Goal: Transaction & Acquisition: Purchase product/service

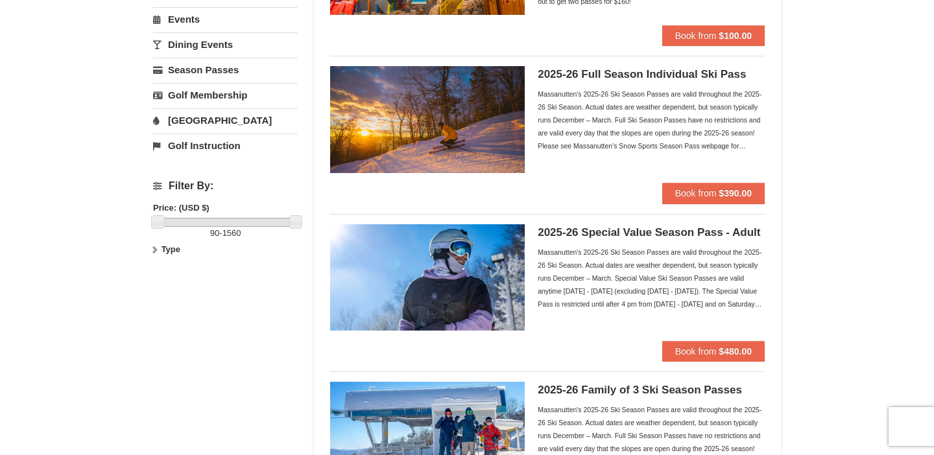
scroll to position [204, 0]
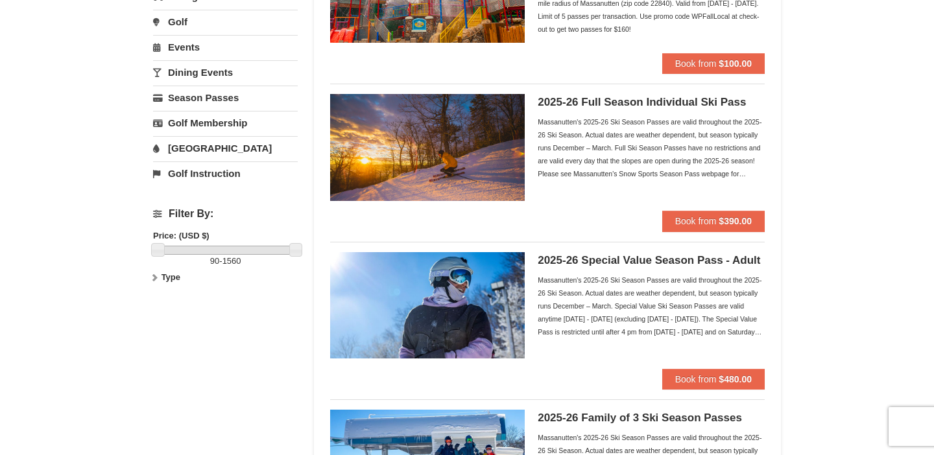
click at [575, 259] on h5 "2025-26 Special Value Season Pass - Adult" at bounding box center [651, 260] width 227 height 13
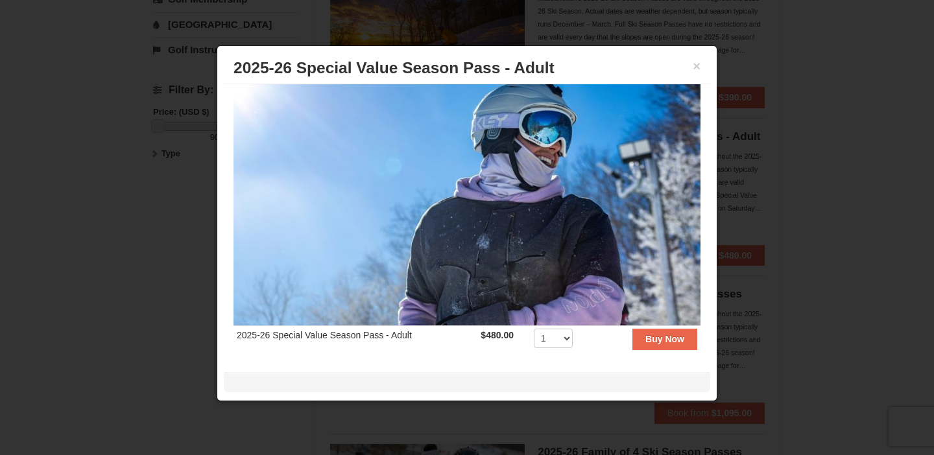
scroll to position [0, 0]
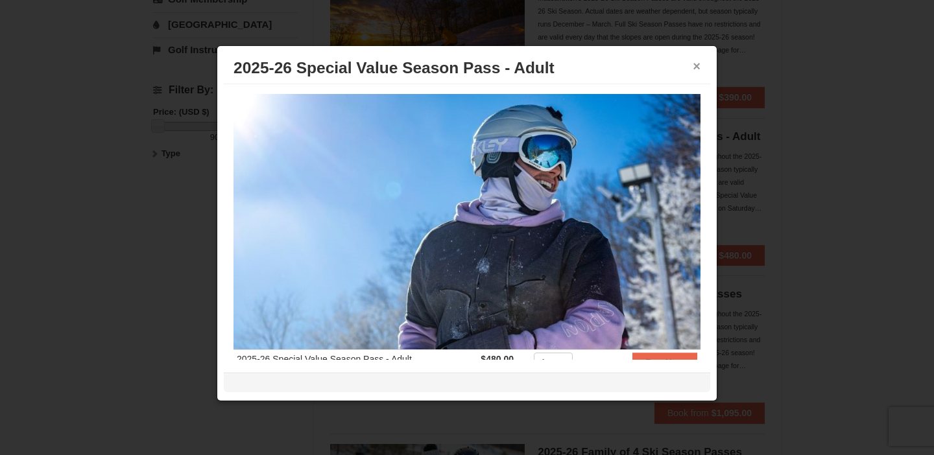
click at [696, 64] on button "×" at bounding box center [697, 66] width 8 height 13
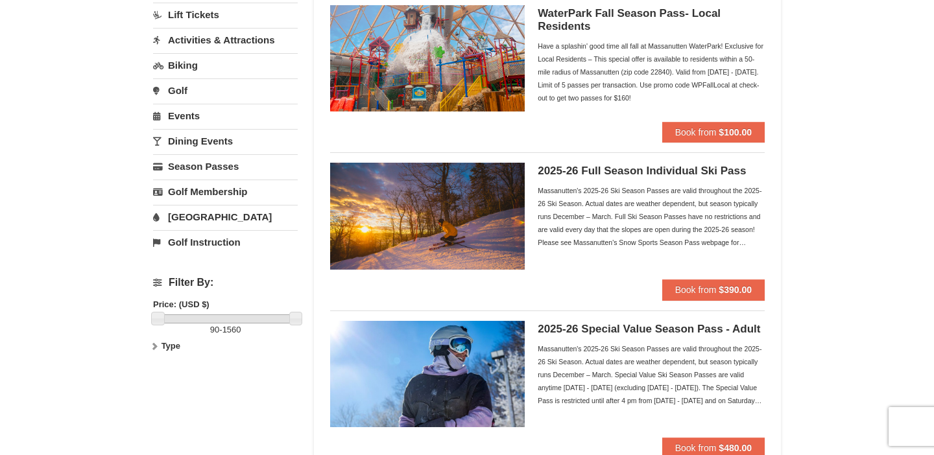
scroll to position [138, 0]
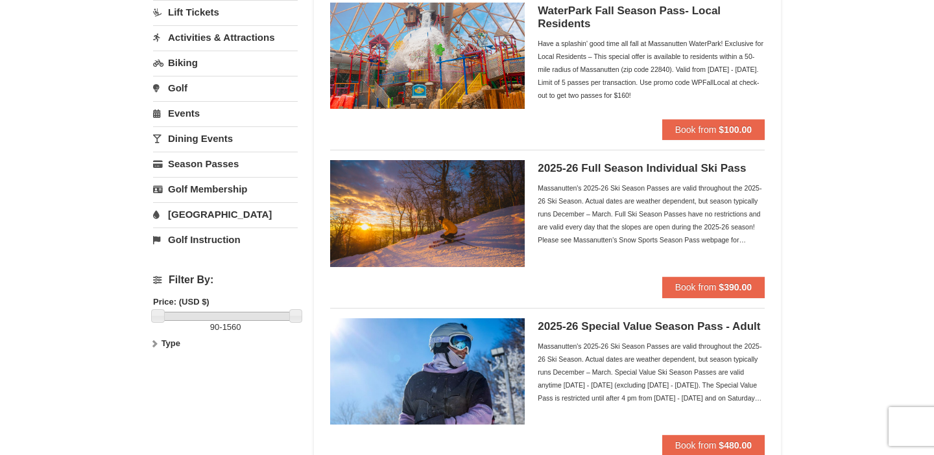
click at [570, 167] on h5 "2025-26 Full Season Individual Ski Pass" at bounding box center [651, 168] width 227 height 13
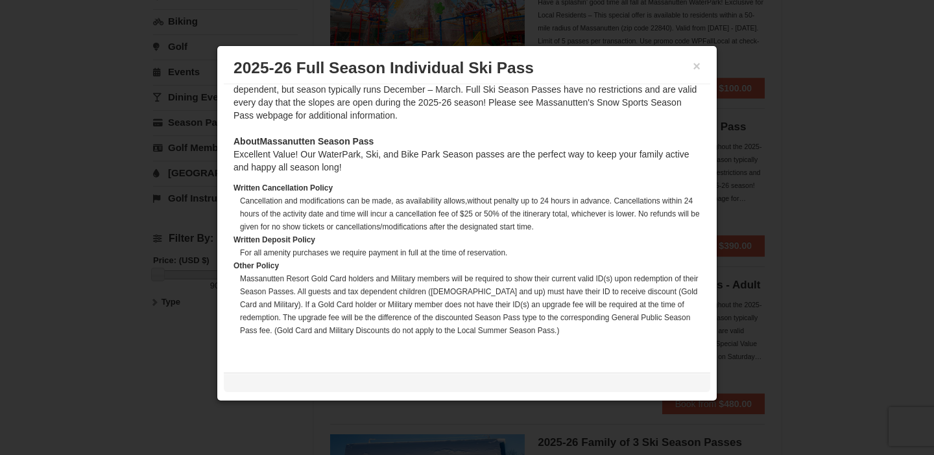
scroll to position [193, 0]
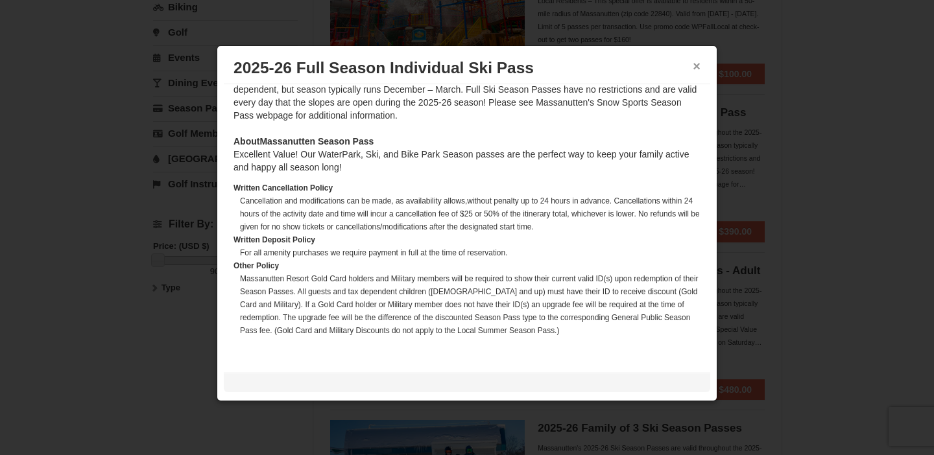
click at [696, 67] on button "×" at bounding box center [697, 66] width 8 height 13
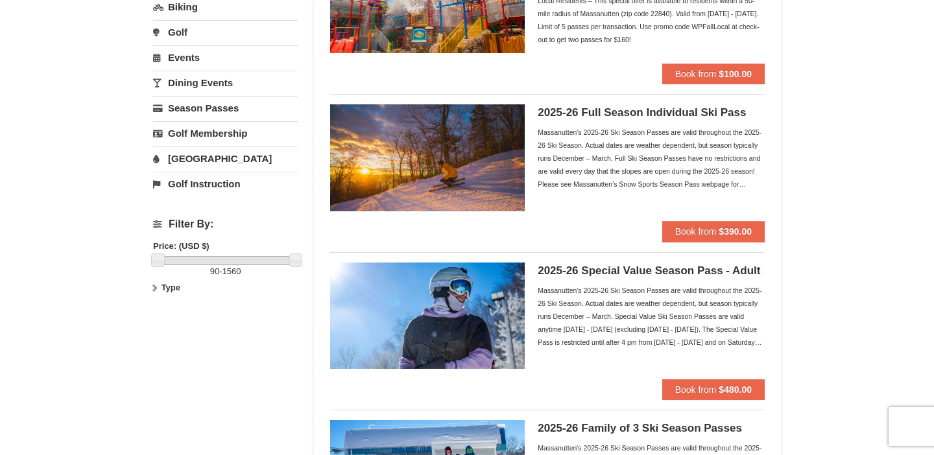
click at [570, 114] on h5 "2025-26 Full Season Individual Ski Pass" at bounding box center [651, 112] width 227 height 13
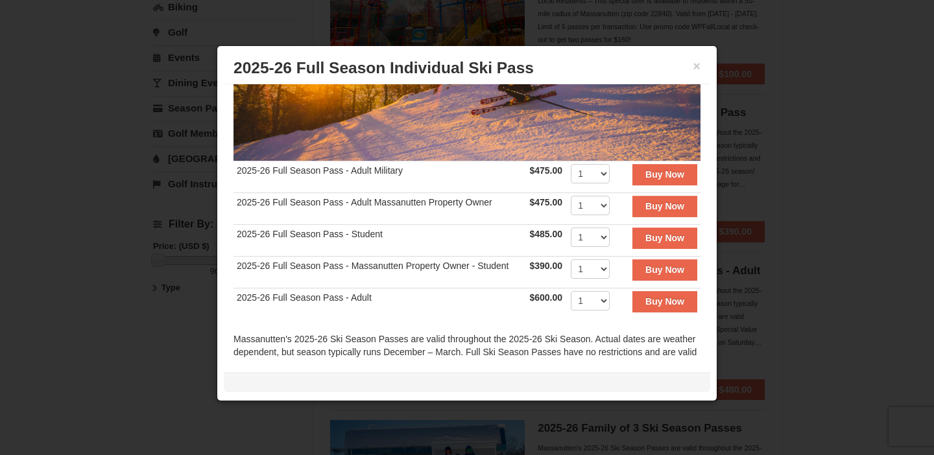
scroll to position [191, 0]
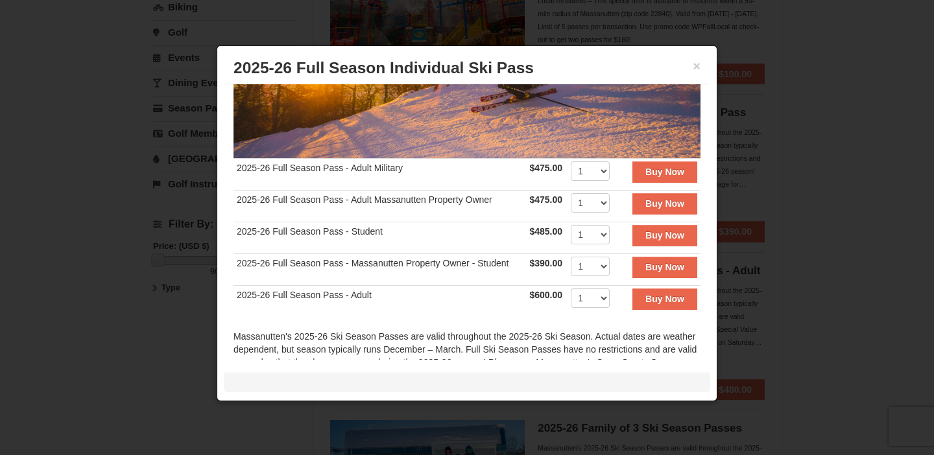
click at [292, 236] on td "2025-26 Full Season Pass - Student" at bounding box center [380, 239] width 293 height 32
click at [271, 231] on td "2025-26 Full Season Pass - Student" at bounding box center [380, 239] width 293 height 32
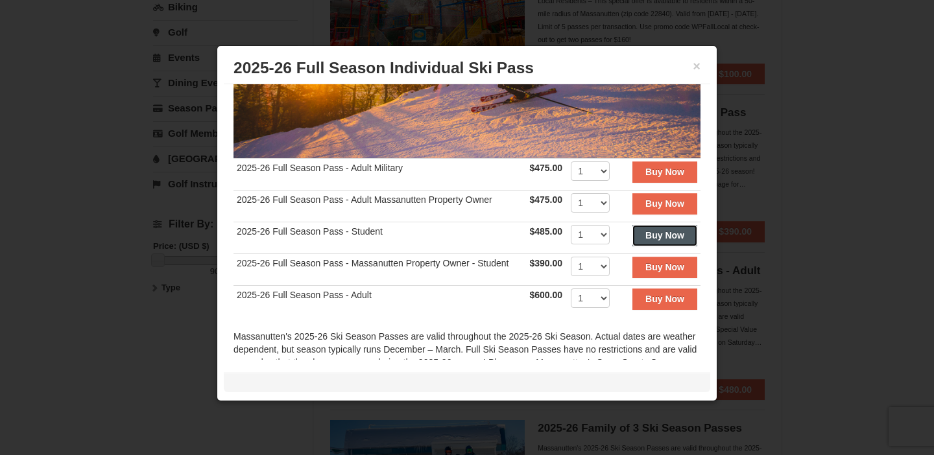
click at [681, 243] on button "Buy Now" at bounding box center [665, 235] width 65 height 21
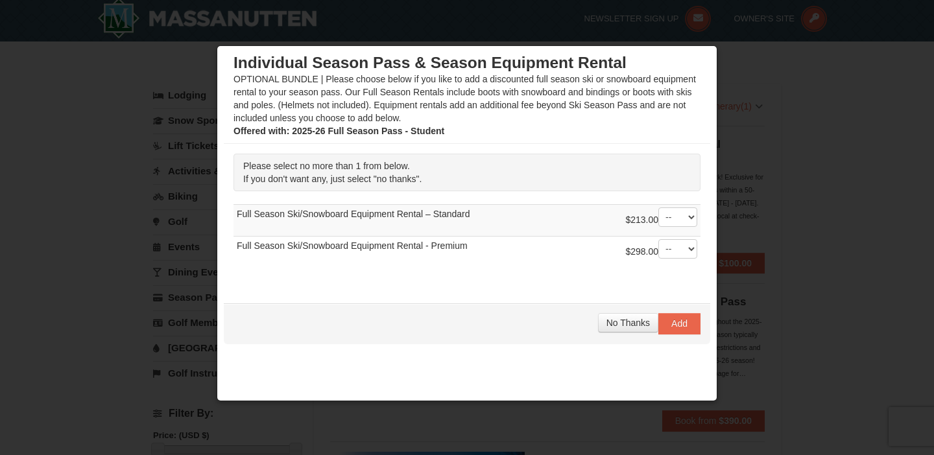
scroll to position [0, 0]
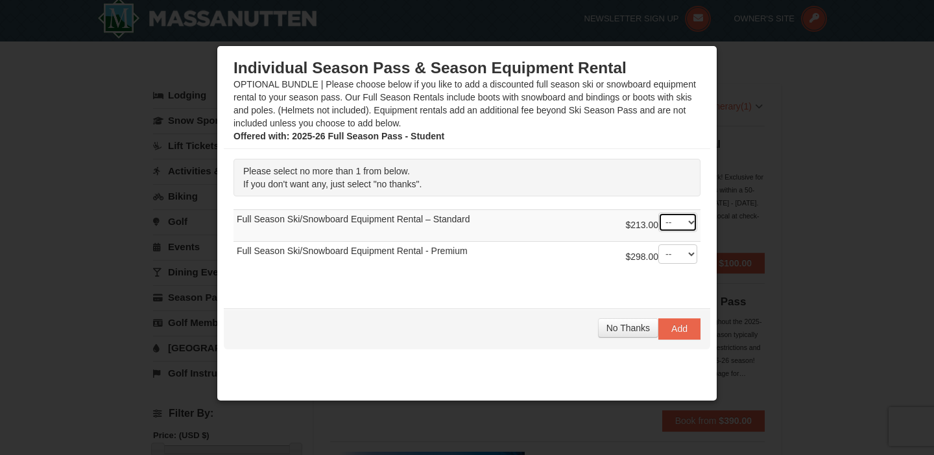
click option "--" at bounding box center [0, 0] width 0 height 0
click at [614, 325] on span "No Thanks" at bounding box center [628, 328] width 43 height 10
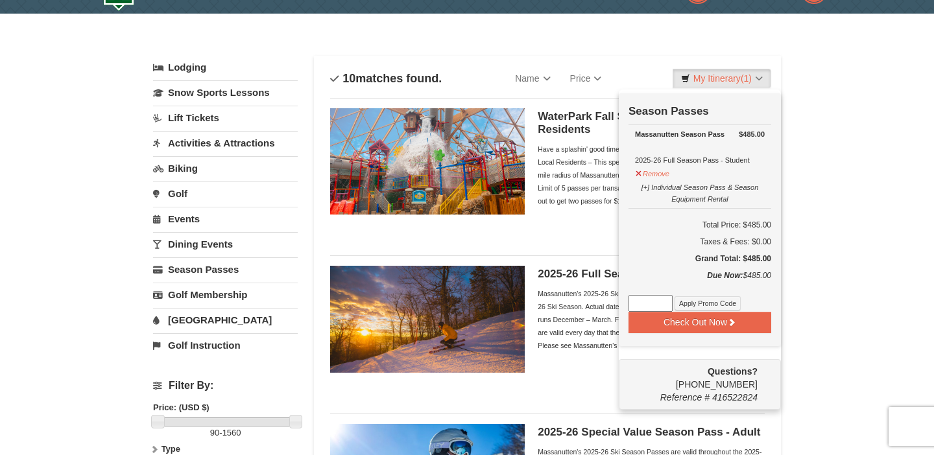
scroll to position [30, 0]
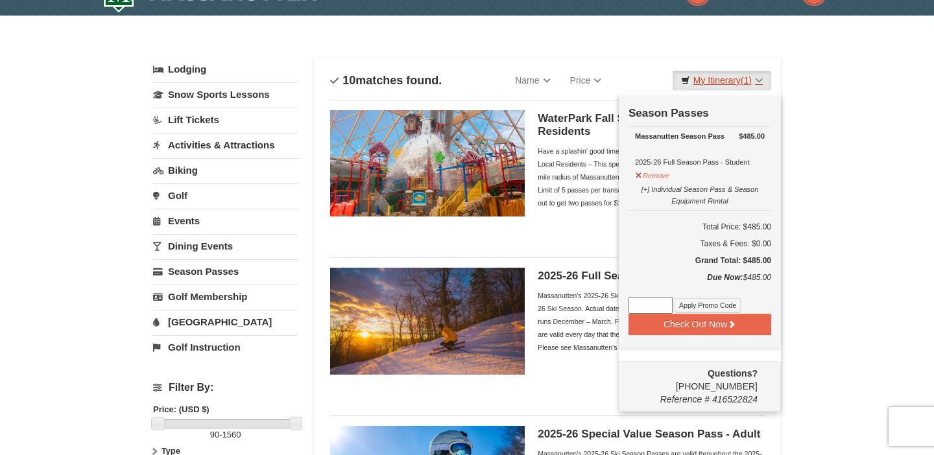
click at [756, 86] on link "My Itinerary (1)" at bounding box center [722, 80] width 99 height 19
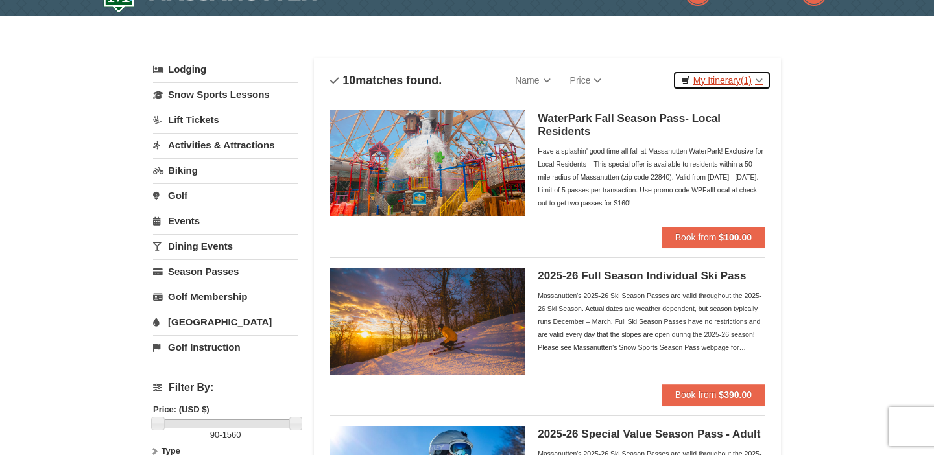
scroll to position [0, 0]
